Goal: Transaction & Acquisition: Book appointment/travel/reservation

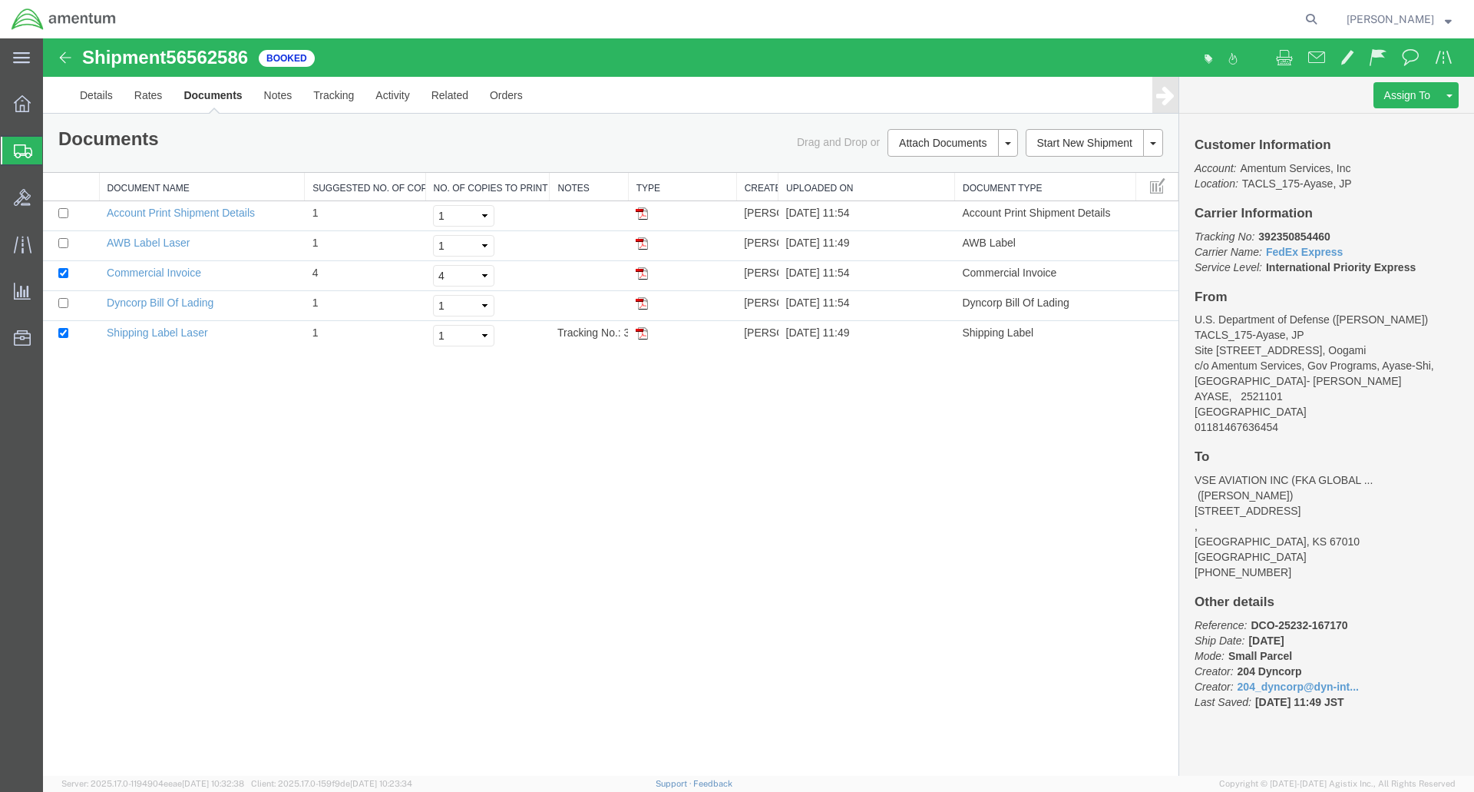
click at [0, 0] on span "Shipment Manager" at bounding box center [0, 0] width 0 height 0
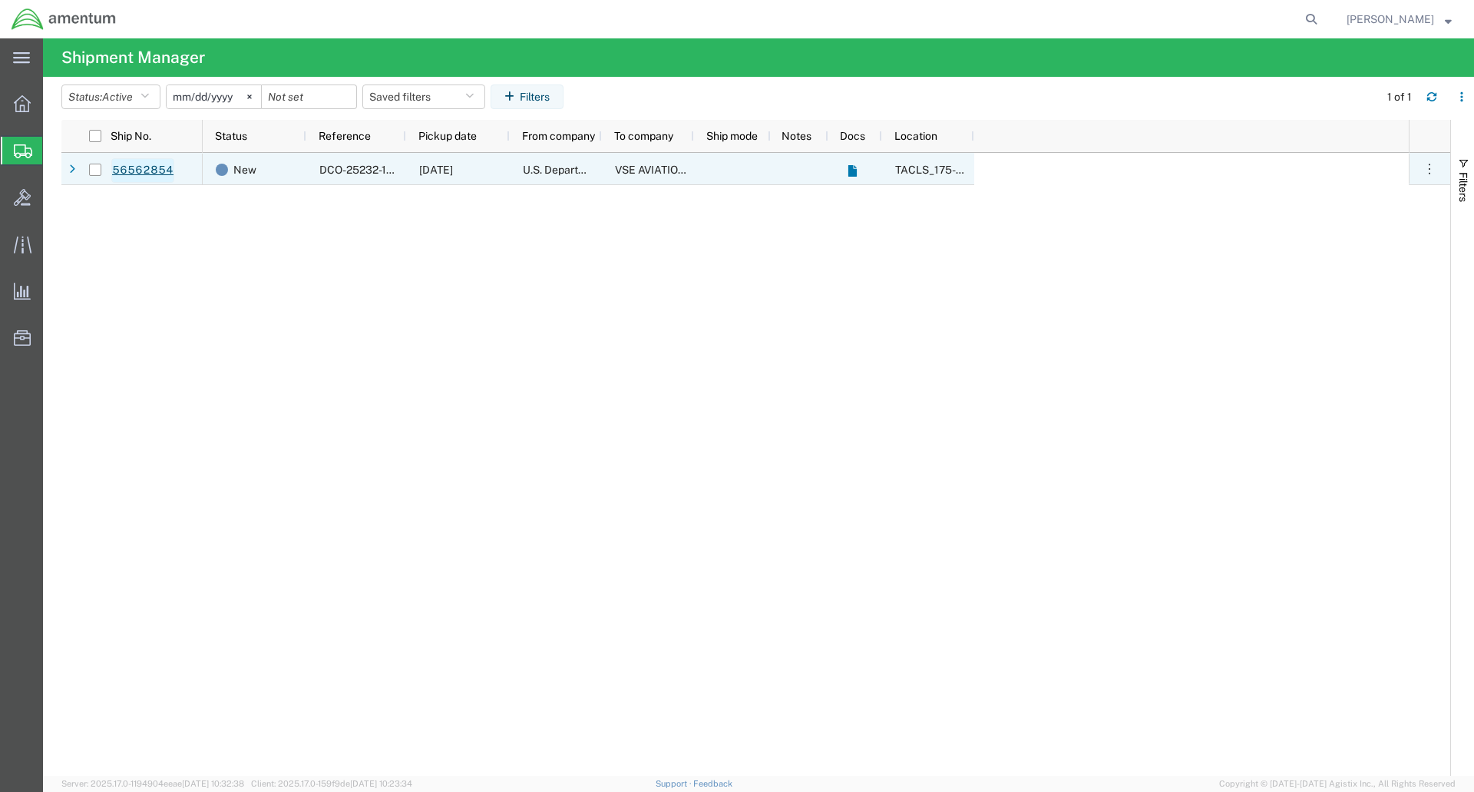
click at [163, 169] on link "56562854" at bounding box center [142, 170] width 63 height 25
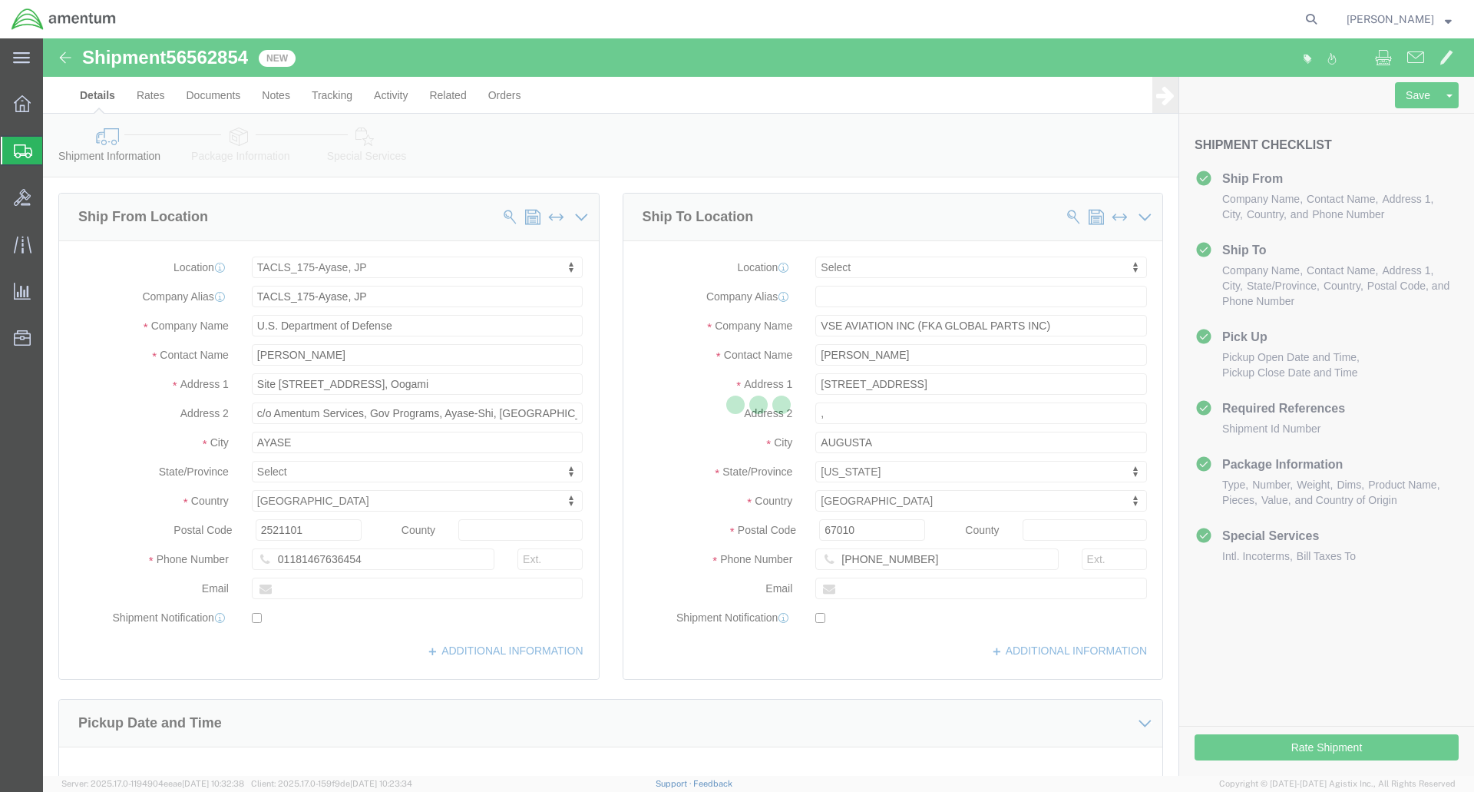
select select "60371"
select select
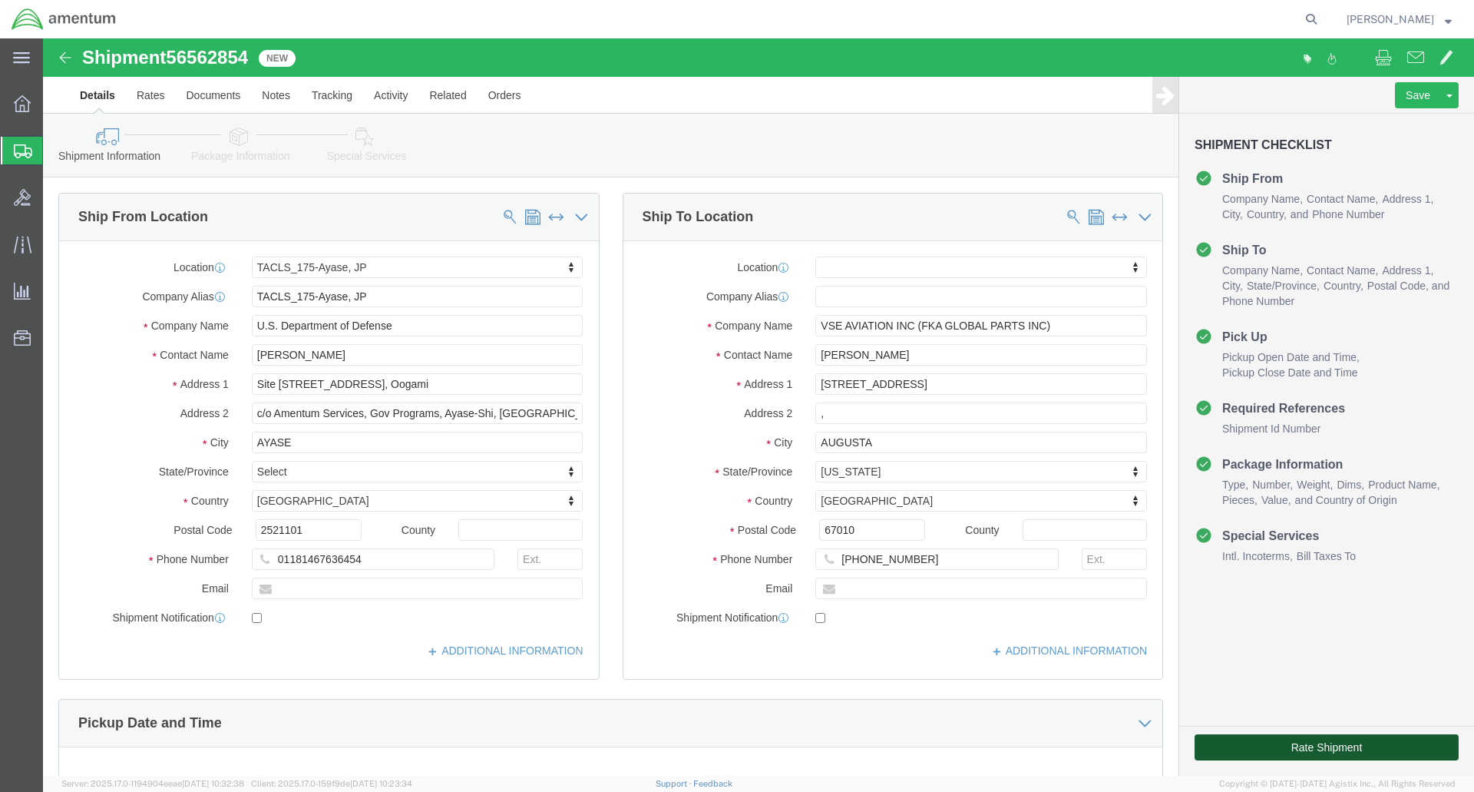
click button "Rate Shipment"
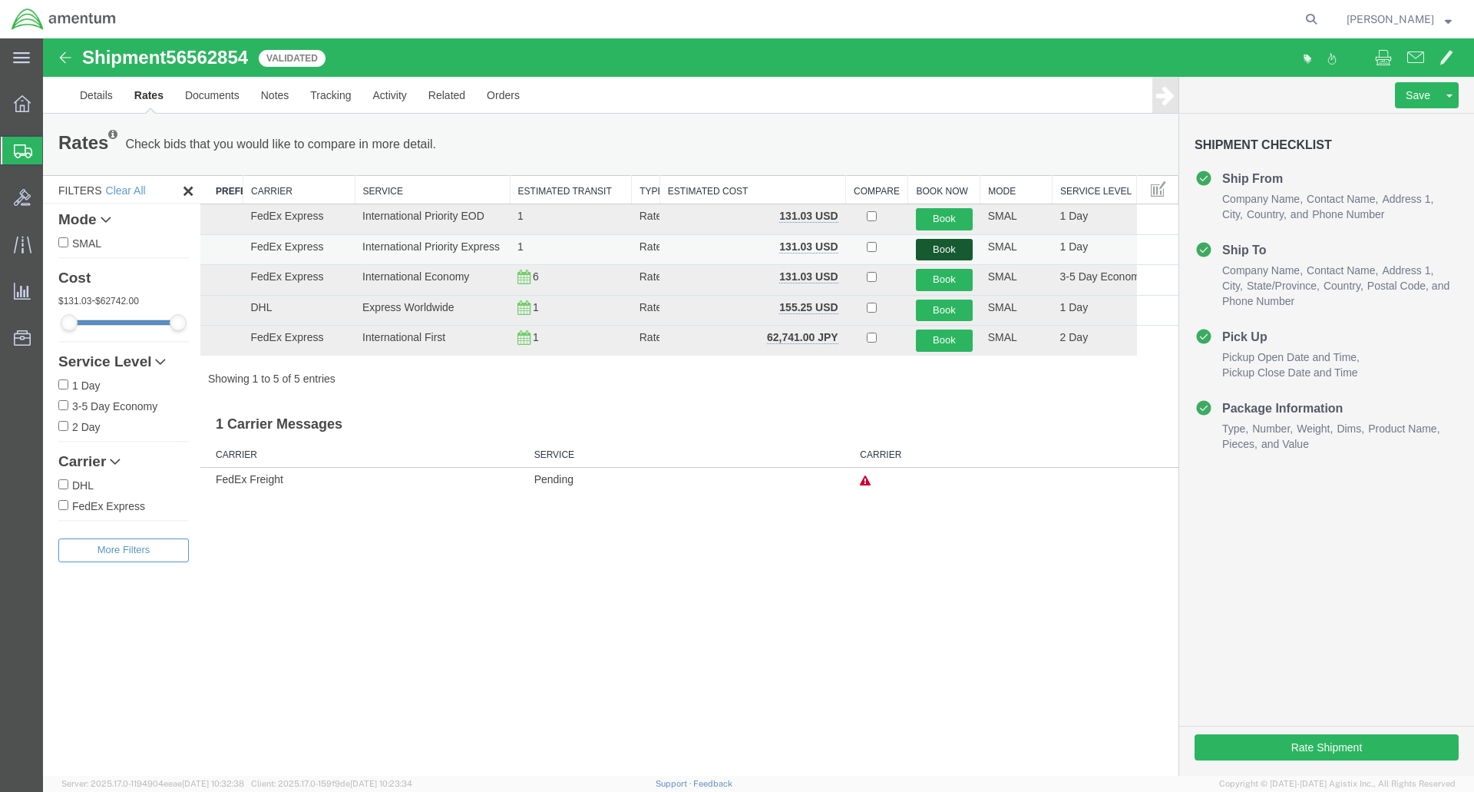
click at [941, 250] on button "Book" at bounding box center [944, 250] width 57 height 22
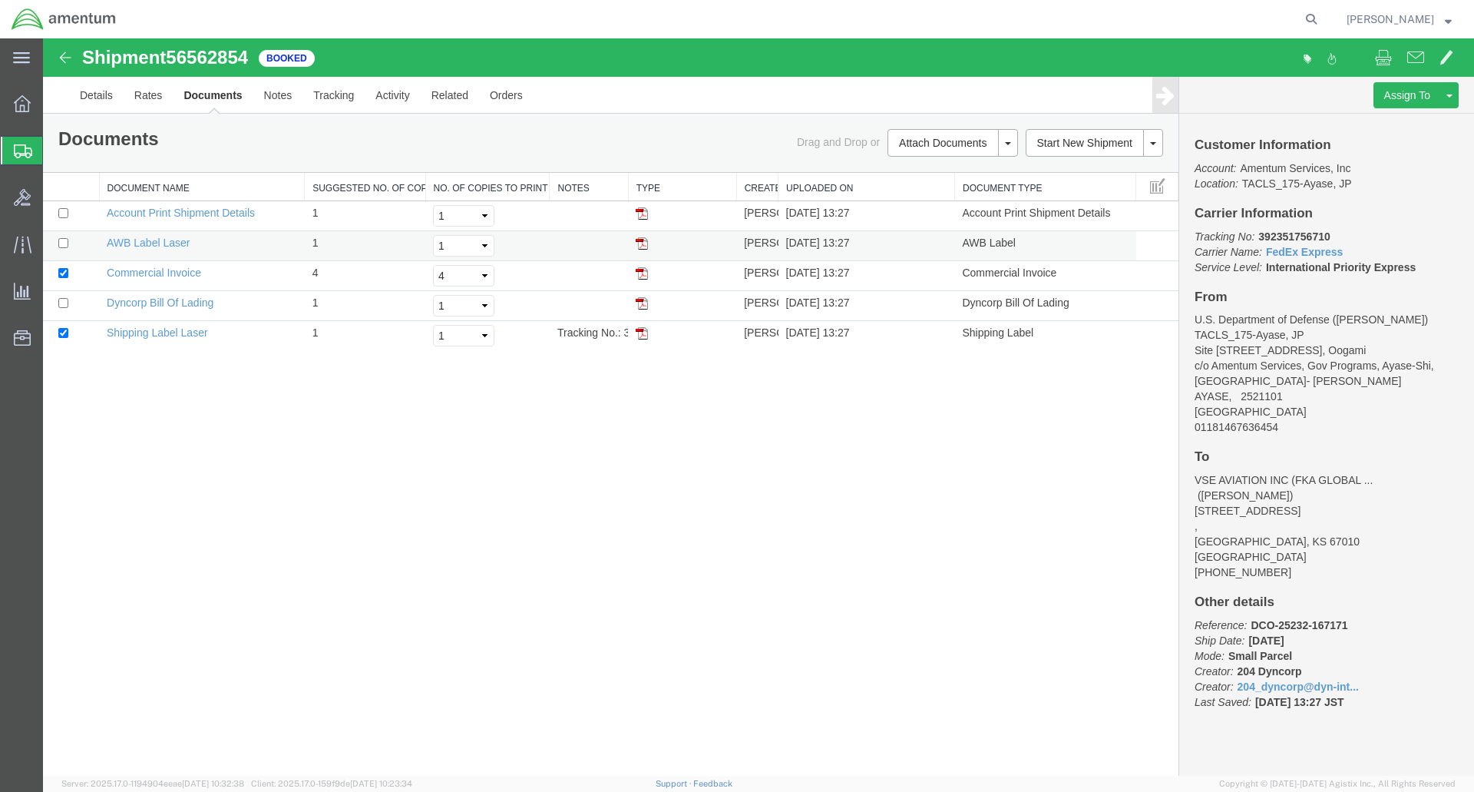
click at [643, 242] on img at bounding box center [642, 243] width 12 height 12
click at [650, 335] on td at bounding box center [682, 336] width 108 height 30
click at [645, 334] on img at bounding box center [642, 333] width 12 height 12
